Goal: Complete application form

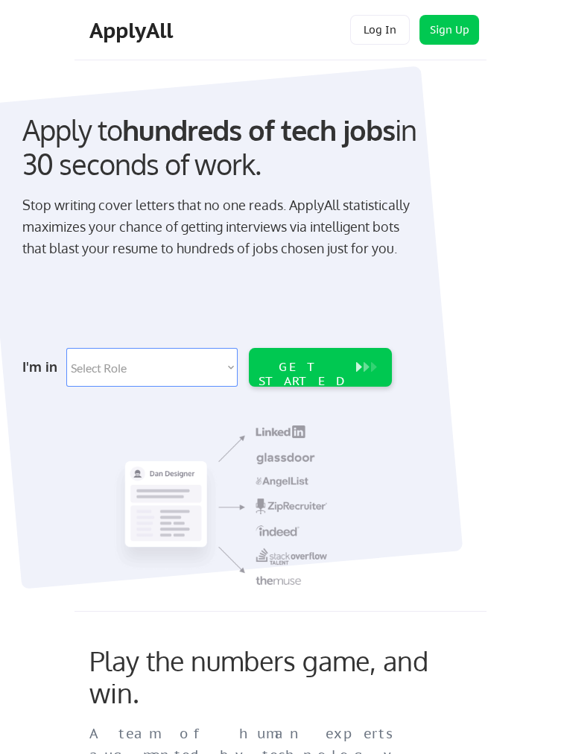
click at [221, 366] on select "Select Role Software Engineering Product Management Customer Success Sales UI/U…" at bounding box center [151, 367] width 171 height 39
select select ""marketing___comms""
click at [66, 348] on select "Select Role Software Engineering Product Management Customer Success Sales UI/U…" at bounding box center [151, 367] width 171 height 39
select select ""marketing___comms""
click at [354, 375] on div "GET STARTED" at bounding box center [320, 367] width 143 height 39
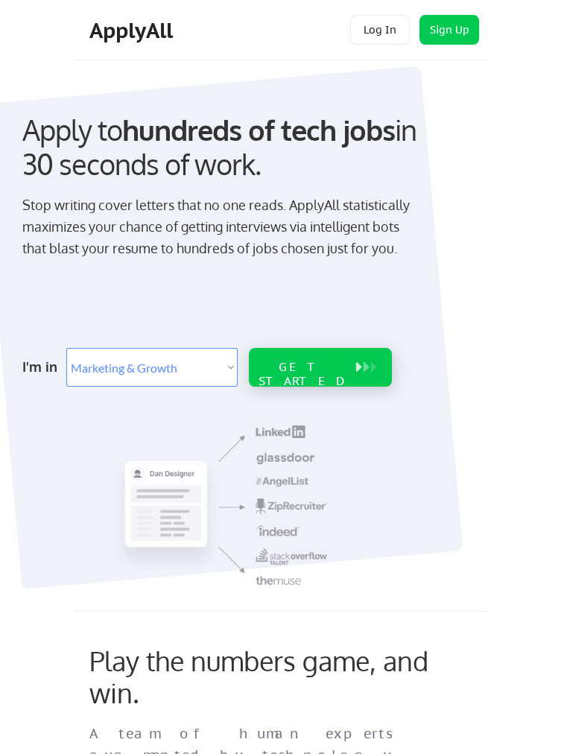
click at [328, 360] on div "GET STARTED" at bounding box center [302, 374] width 95 height 28
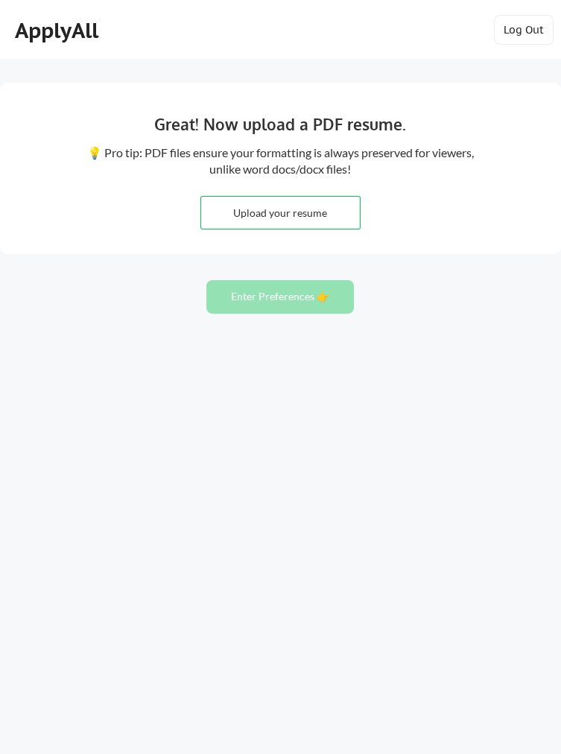
click at [320, 209] on input "file" at bounding box center [280, 213] width 159 height 32
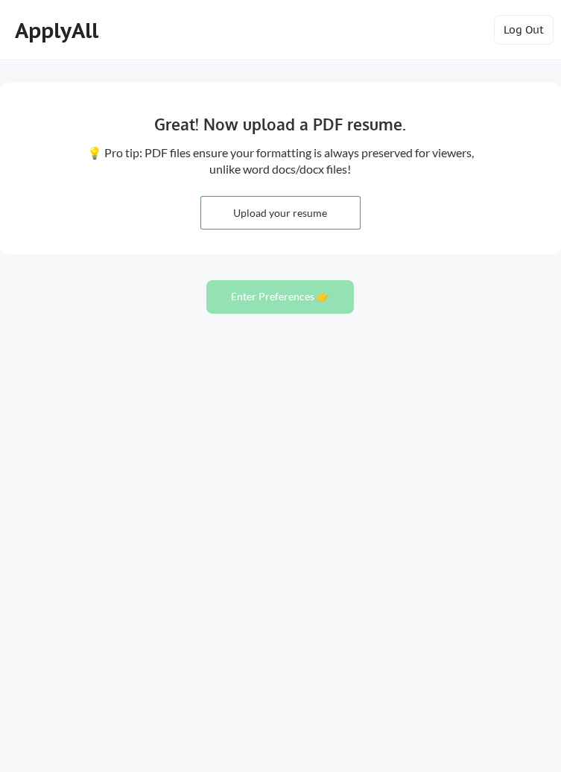
type input "C:\fakepath\Pooja_Resume_2025-9.pdf"
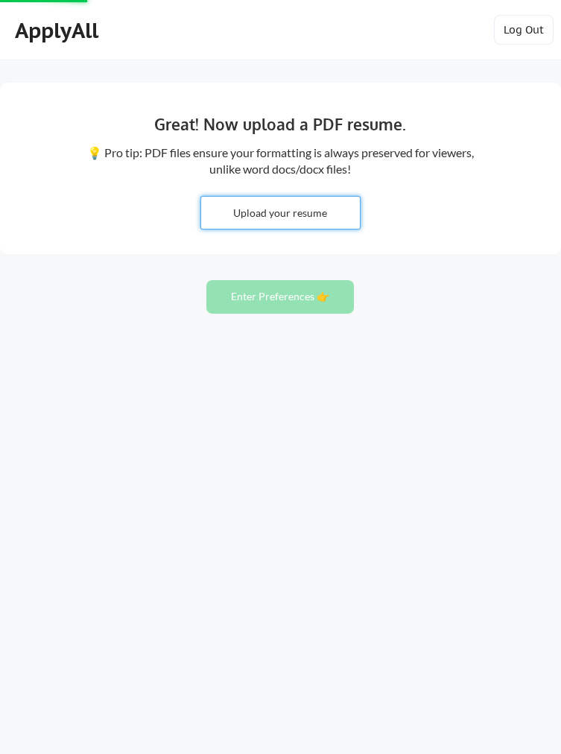
click at [276, 221] on input "file" at bounding box center [280, 213] width 159 height 32
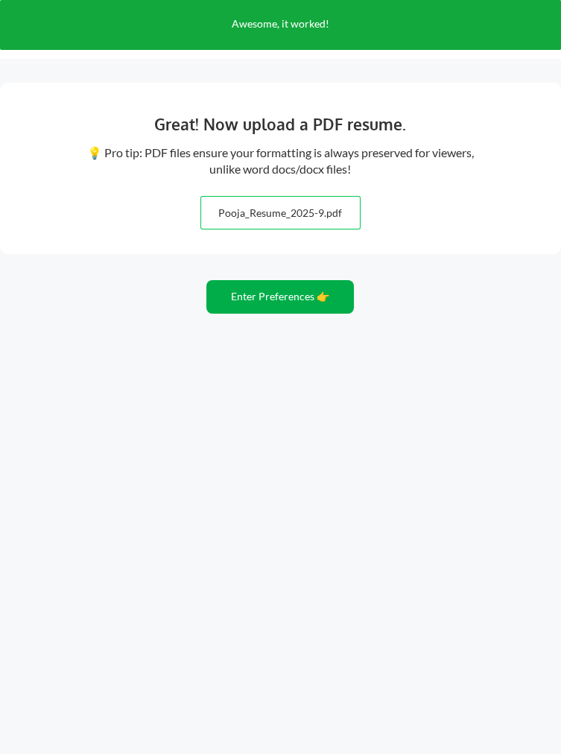
click at [311, 299] on button "Enter Preferences 👉" at bounding box center [279, 297] width 147 height 34
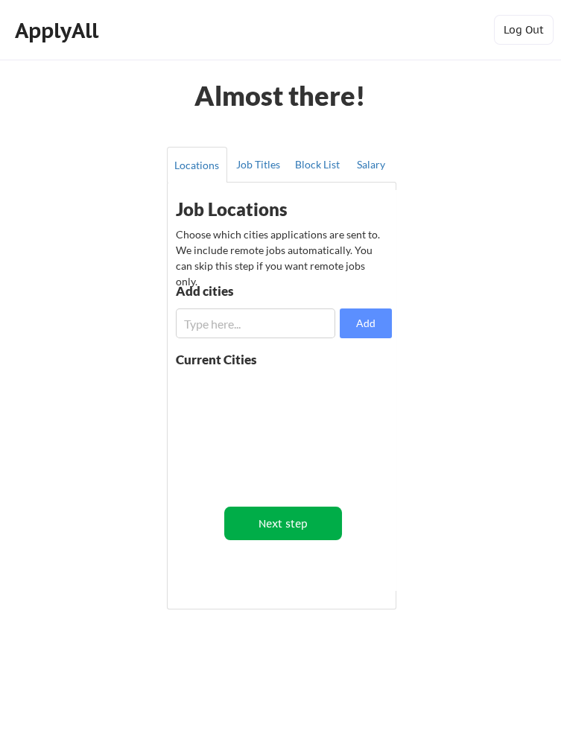
click at [299, 533] on button "Next step" at bounding box center [282, 523] width 117 height 34
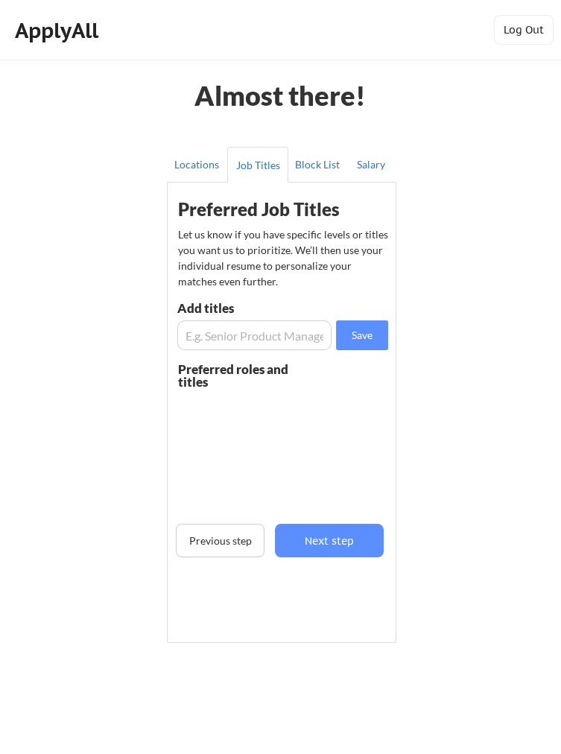
click at [278, 334] on input "input" at bounding box center [254, 335] width 154 height 30
click at [264, 328] on input "input" at bounding box center [254, 335] width 154 height 30
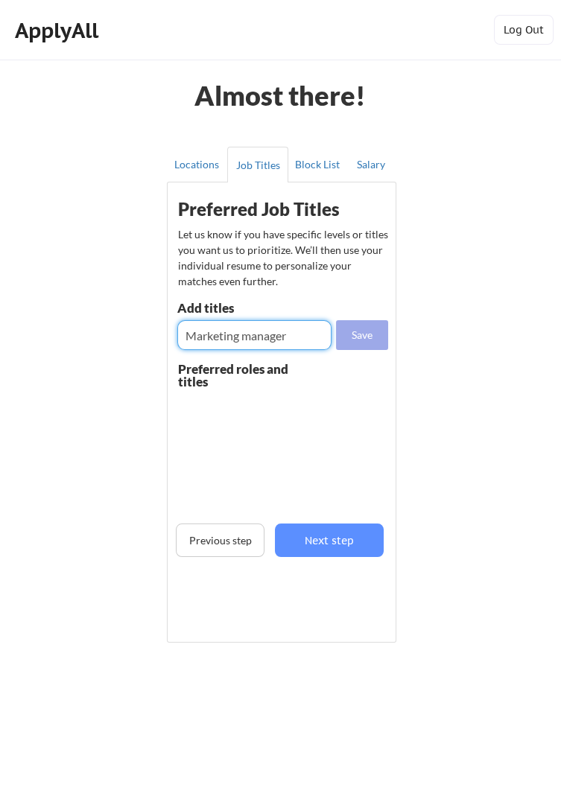
click at [368, 334] on button "Save" at bounding box center [362, 335] width 52 height 30
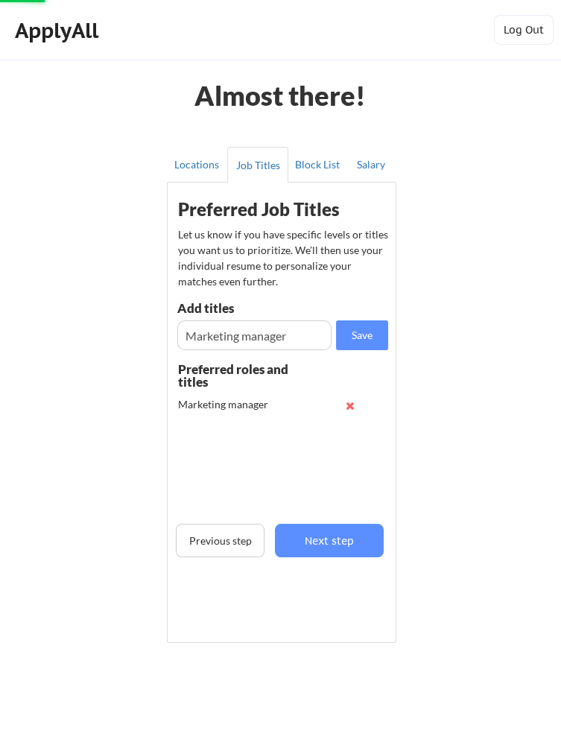
click at [280, 339] on input "input" at bounding box center [254, 335] width 154 height 30
click at [296, 334] on input "input" at bounding box center [254, 335] width 154 height 30
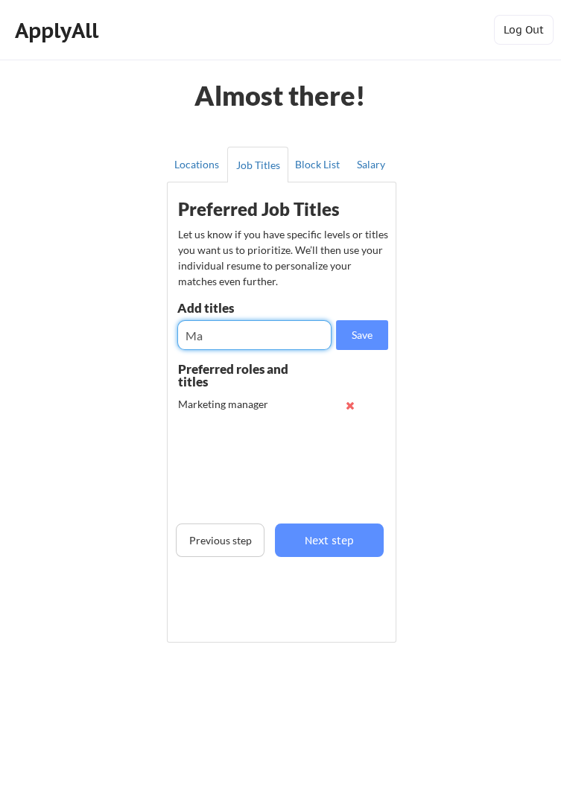
type input "M"
click at [252, 333] on input "input" at bounding box center [254, 335] width 154 height 30
type input "Marketing strategist"
click at [353, 338] on button "Save" at bounding box center [362, 335] width 52 height 30
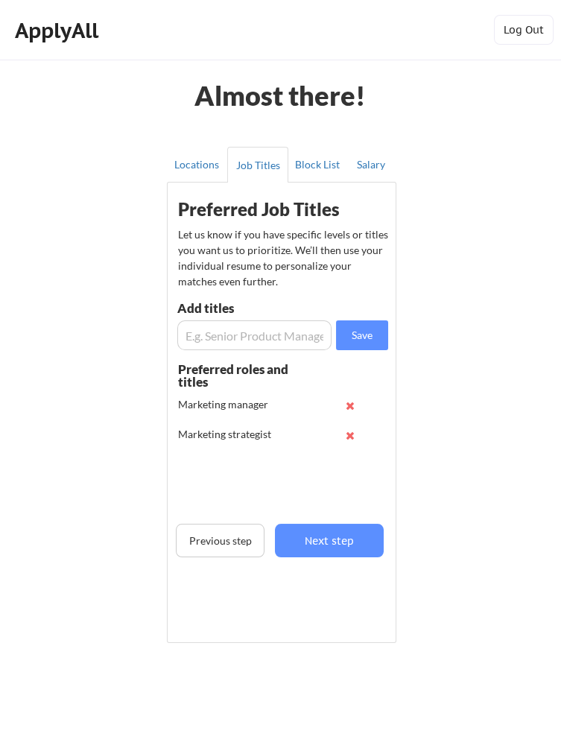
click at [283, 338] on input "input" at bounding box center [254, 335] width 154 height 30
type input "Business Development Manager"
click at [366, 337] on button "Save" at bounding box center [362, 335] width 52 height 30
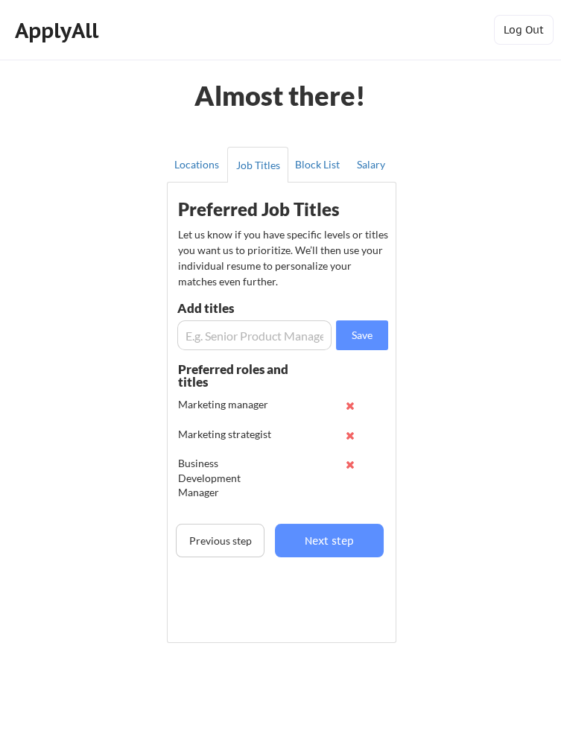
click at [279, 331] on input "input" at bounding box center [254, 335] width 154 height 30
type input "Product manager"
click at [369, 331] on button "Save" at bounding box center [362, 335] width 52 height 30
click at [353, 538] on button "Next step" at bounding box center [329, 541] width 109 height 34
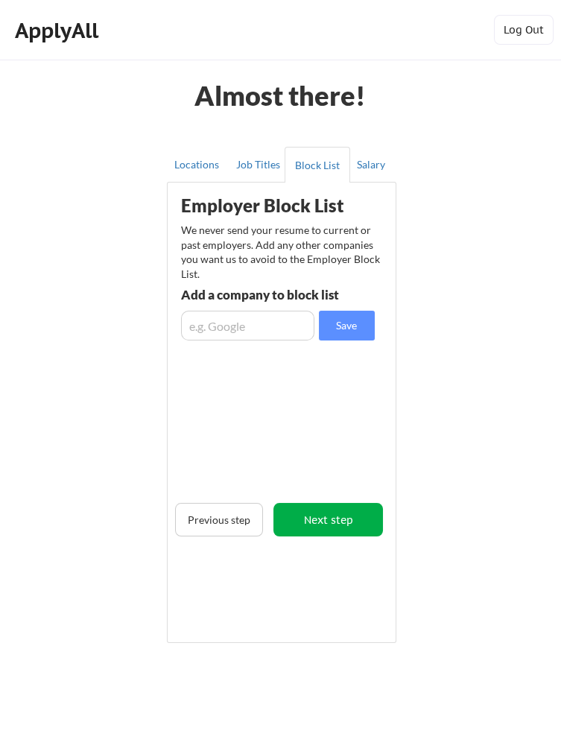
click at [340, 522] on button "Next step" at bounding box center [327, 520] width 109 height 34
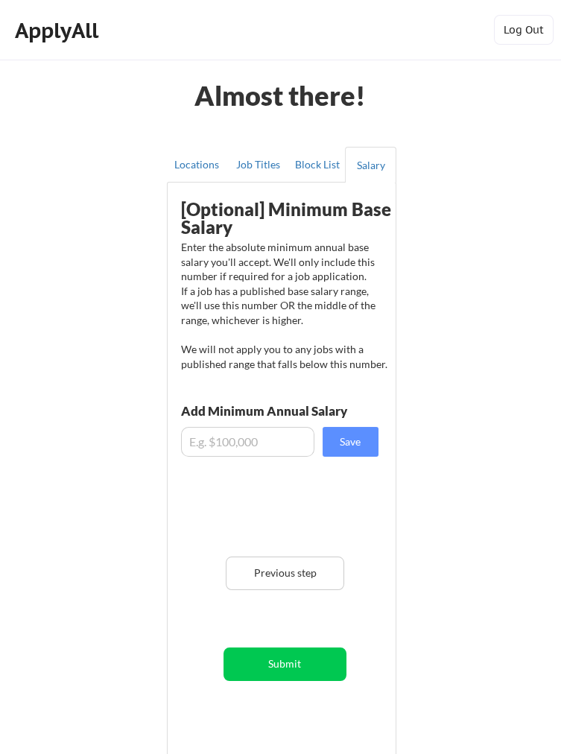
click at [276, 440] on input "input" at bounding box center [247, 442] width 133 height 30
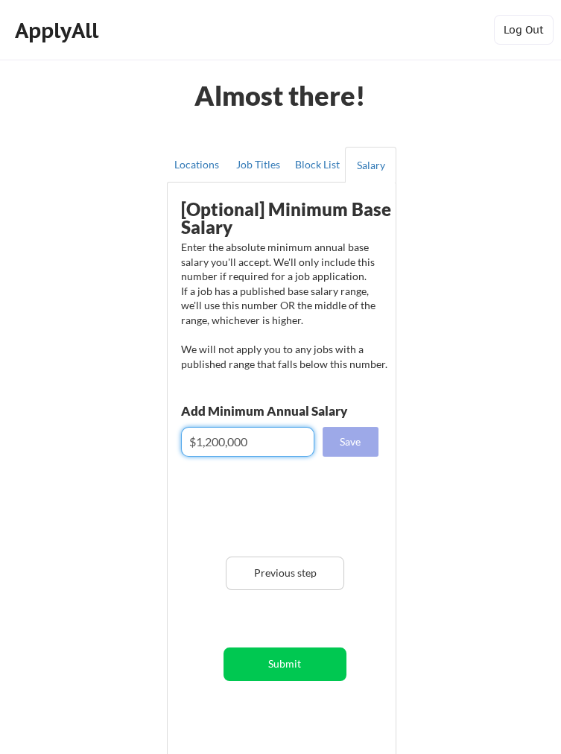
click at [341, 444] on button "Save" at bounding box center [351, 442] width 56 height 30
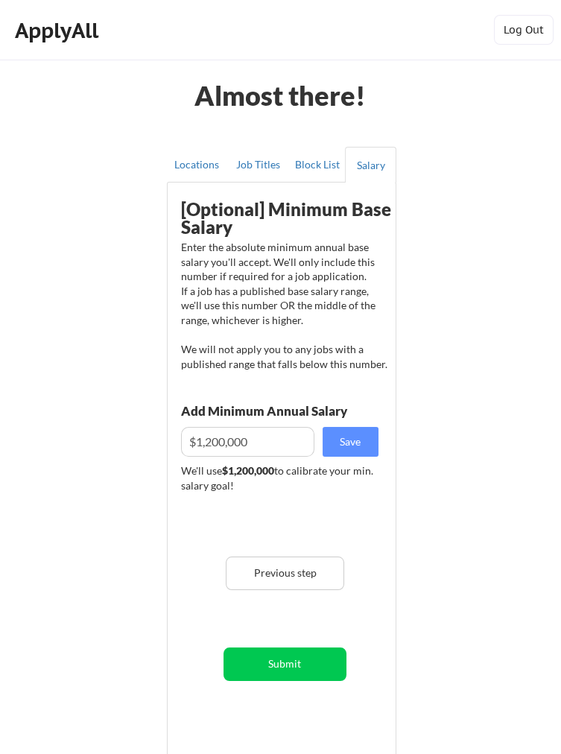
click at [241, 432] on input "input" at bounding box center [247, 442] width 133 height 30
click at [250, 442] on input "input" at bounding box center [247, 442] width 133 height 30
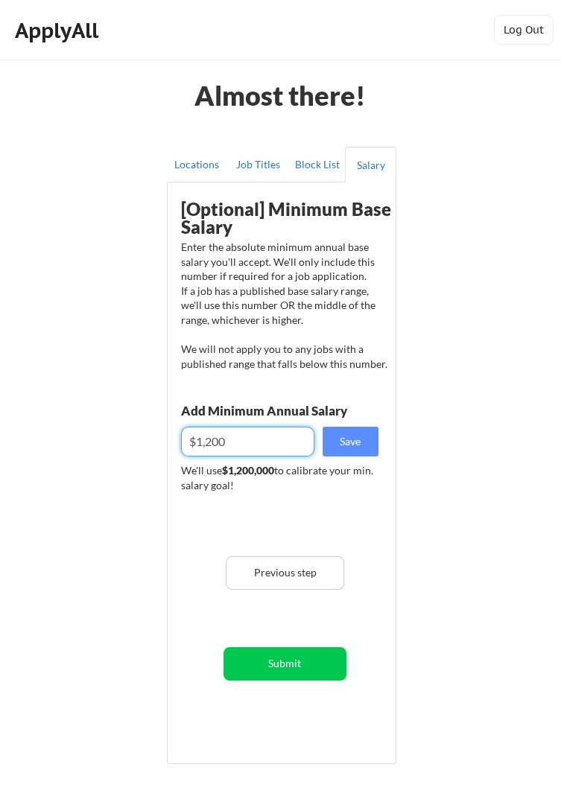
click at [233, 443] on input "input" at bounding box center [247, 442] width 133 height 30
type input "$12,000"
click at [346, 440] on button "Save" at bounding box center [351, 442] width 56 height 30
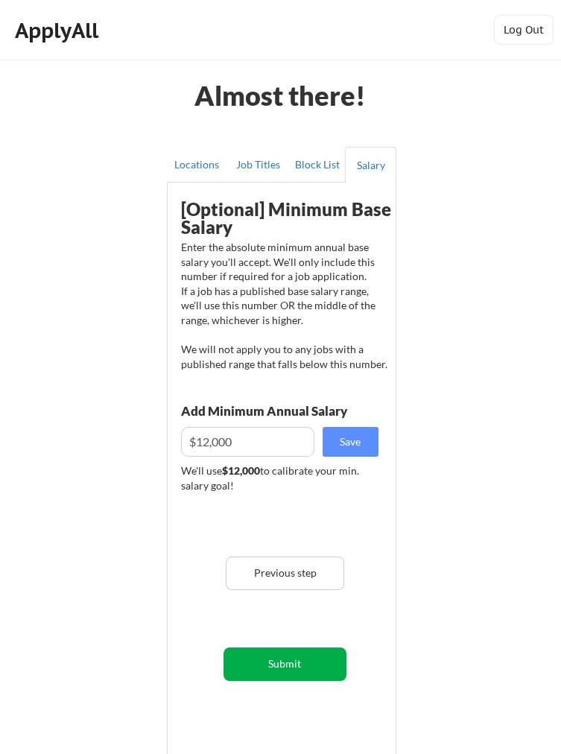
click at [298, 670] on button "Submit" at bounding box center [285, 664] width 124 height 34
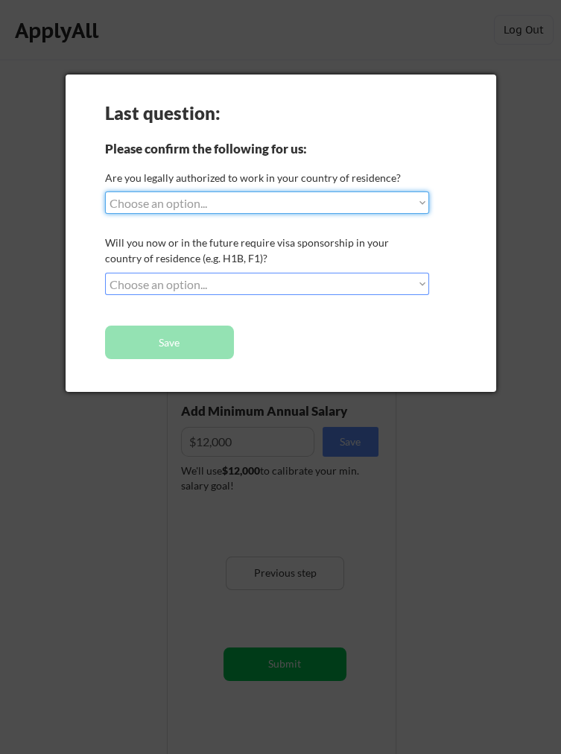
click at [381, 199] on select "Choose an option... Yes, I am a US Citizen Yes, I am a Canadian Citizen Yes, I …" at bounding box center [267, 202] width 324 height 22
select select ""no__i_am_not__yet__authorized""
click at [105, 191] on select "Choose an option... Yes, I am a US Citizen Yes, I am a Canadian Citizen Yes, I …" at bounding box center [267, 202] width 324 height 22
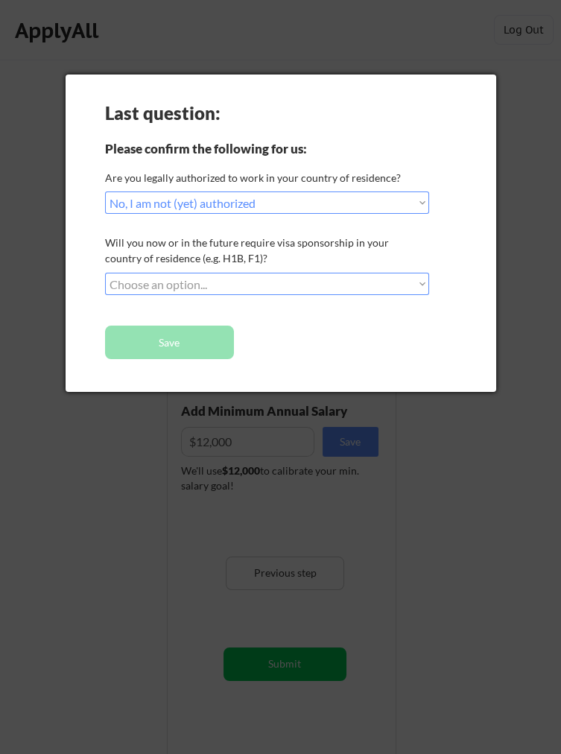
click at [270, 284] on select "Choose an option... No, I will not need sponsorship Yes, I will need sponsorship" at bounding box center [267, 284] width 324 height 22
select select ""yes__i_will_need_sponsorship""
click at [105, 273] on select "Choose an option... No, I will not need sponsorship Yes, I will need sponsorship" at bounding box center [267, 284] width 324 height 22
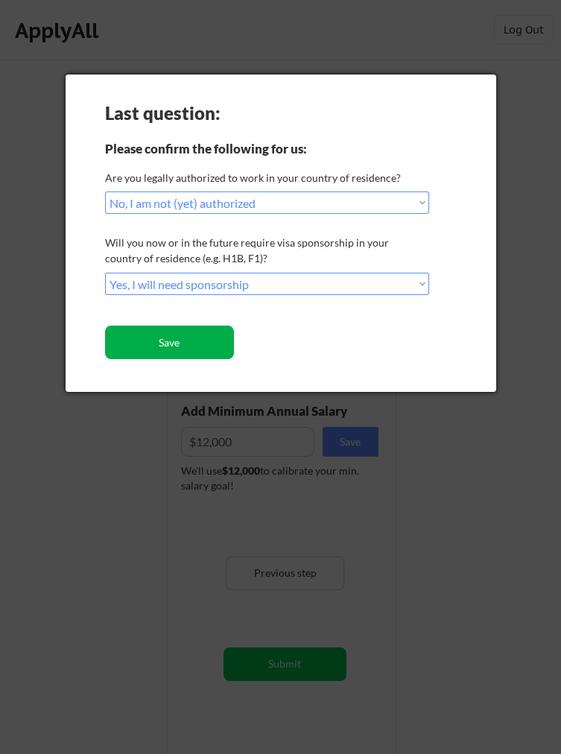
click at [191, 334] on button "Save" at bounding box center [169, 342] width 129 height 34
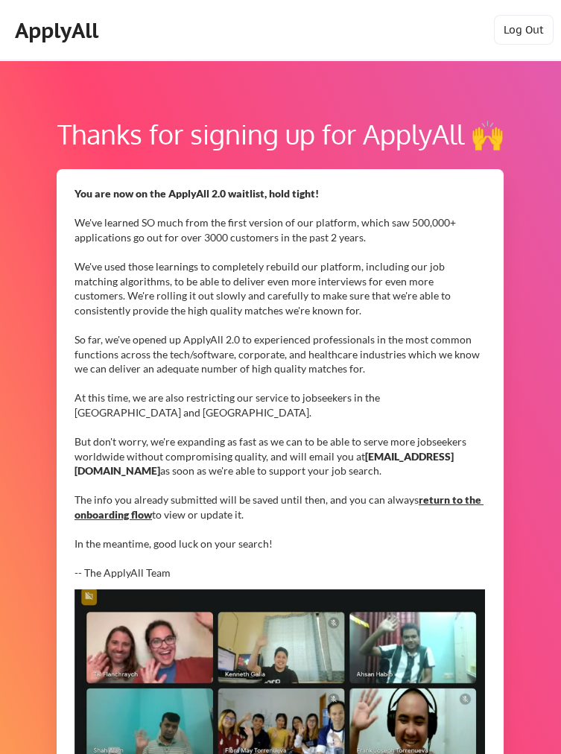
click at [363, 553] on div "You are now on the ApplyAll 2.0 waitlist, hold tight! We've learned SO much fro…" at bounding box center [279, 383] width 410 height 394
